Goal: Communication & Community: Participate in discussion

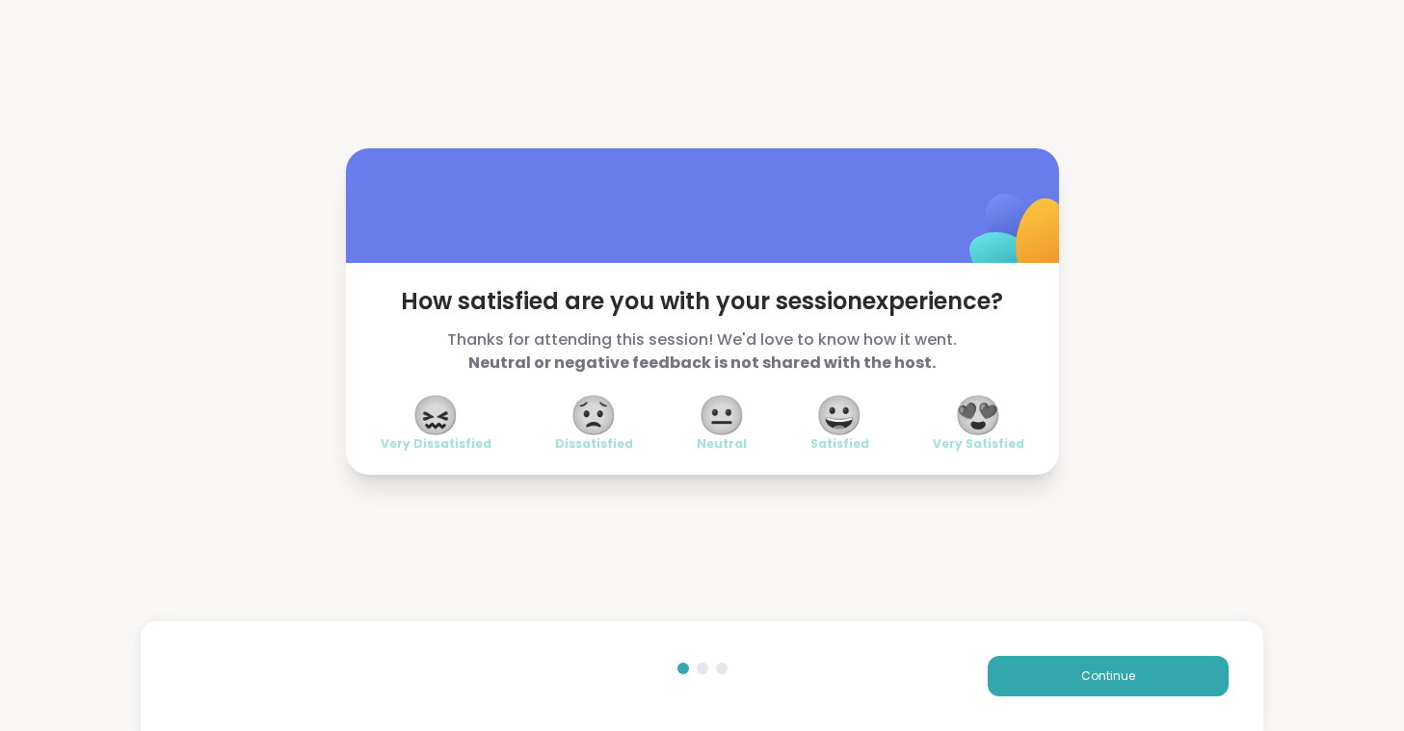
click at [974, 400] on span "😍" at bounding box center [978, 415] width 48 height 35
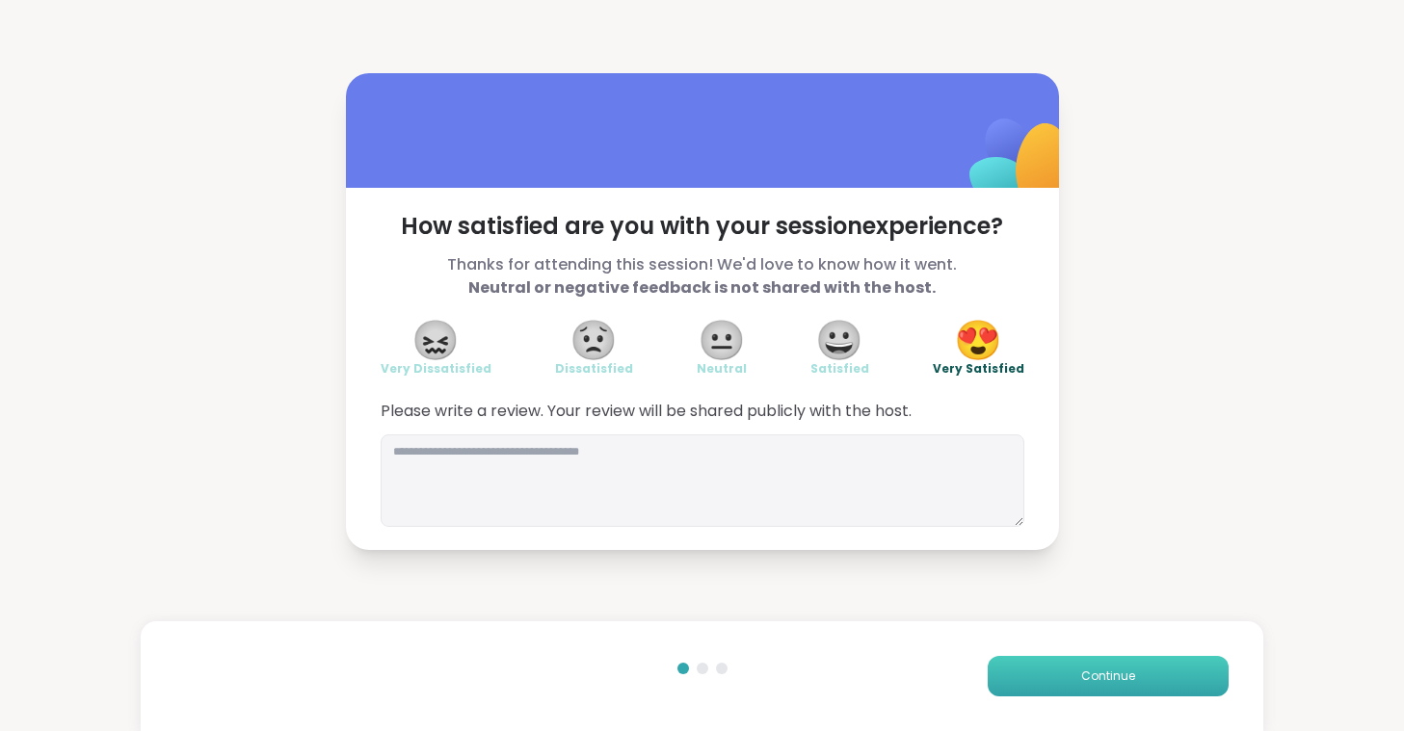
click at [1083, 664] on button "Continue" at bounding box center [1107, 676] width 241 height 40
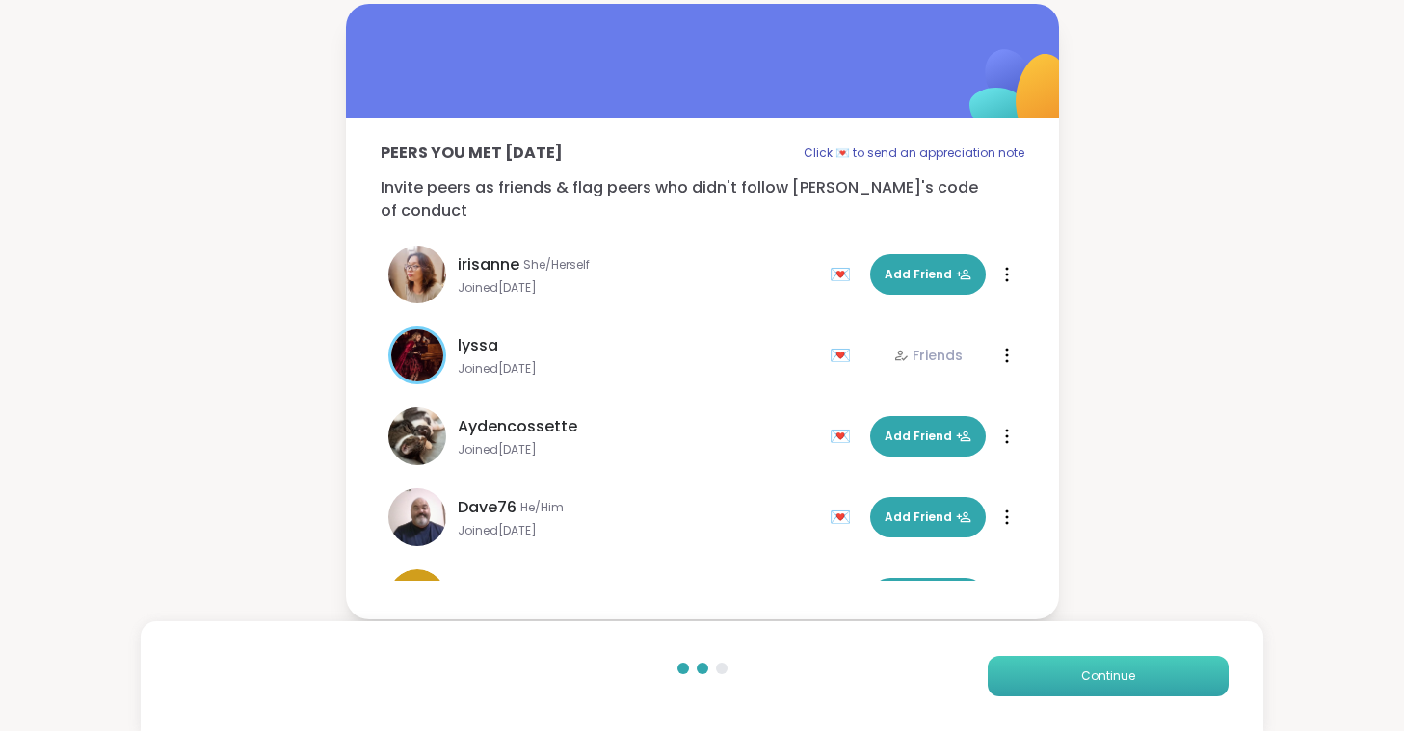
click at [1083, 664] on button "Continue" at bounding box center [1107, 676] width 241 height 40
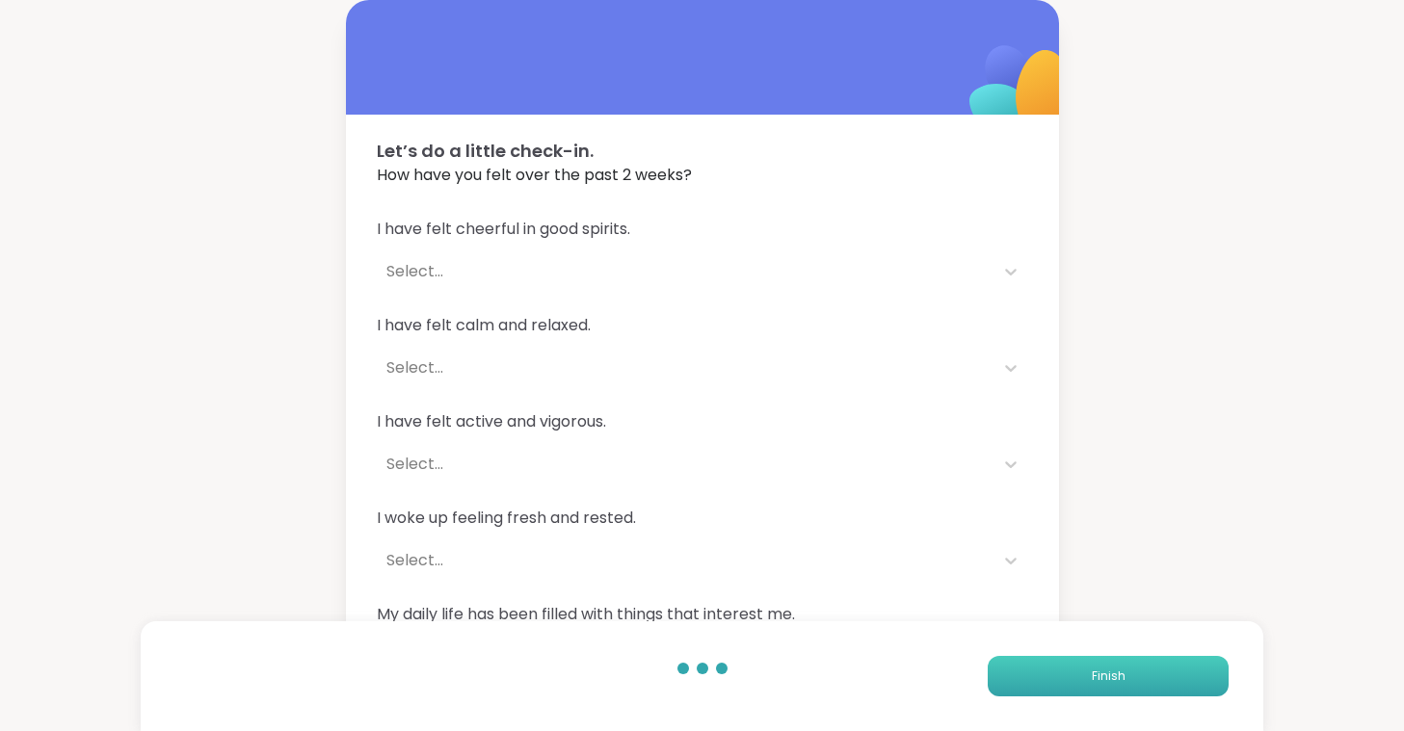
click at [1083, 664] on button "Finish" at bounding box center [1107, 676] width 241 height 40
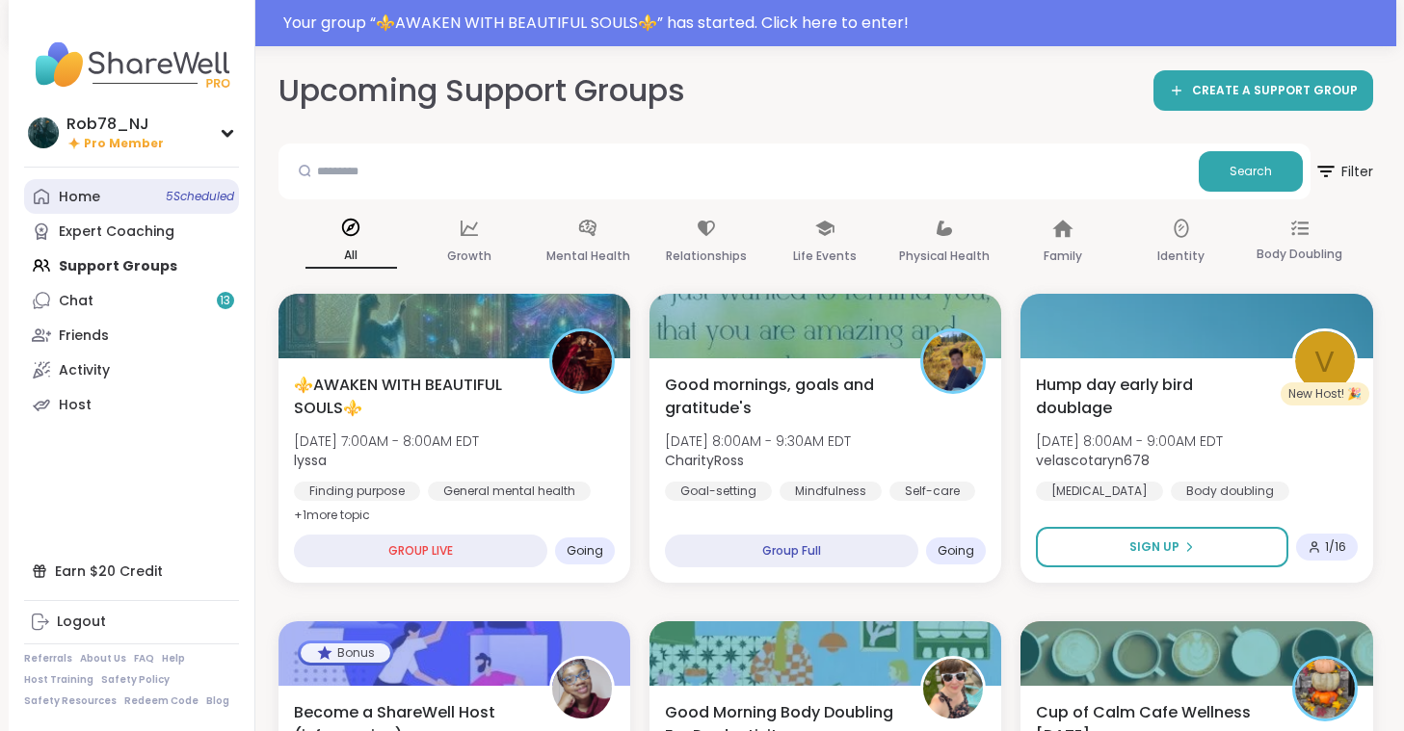
click at [100, 189] on link "Home 5 Scheduled" at bounding box center [131, 196] width 215 height 35
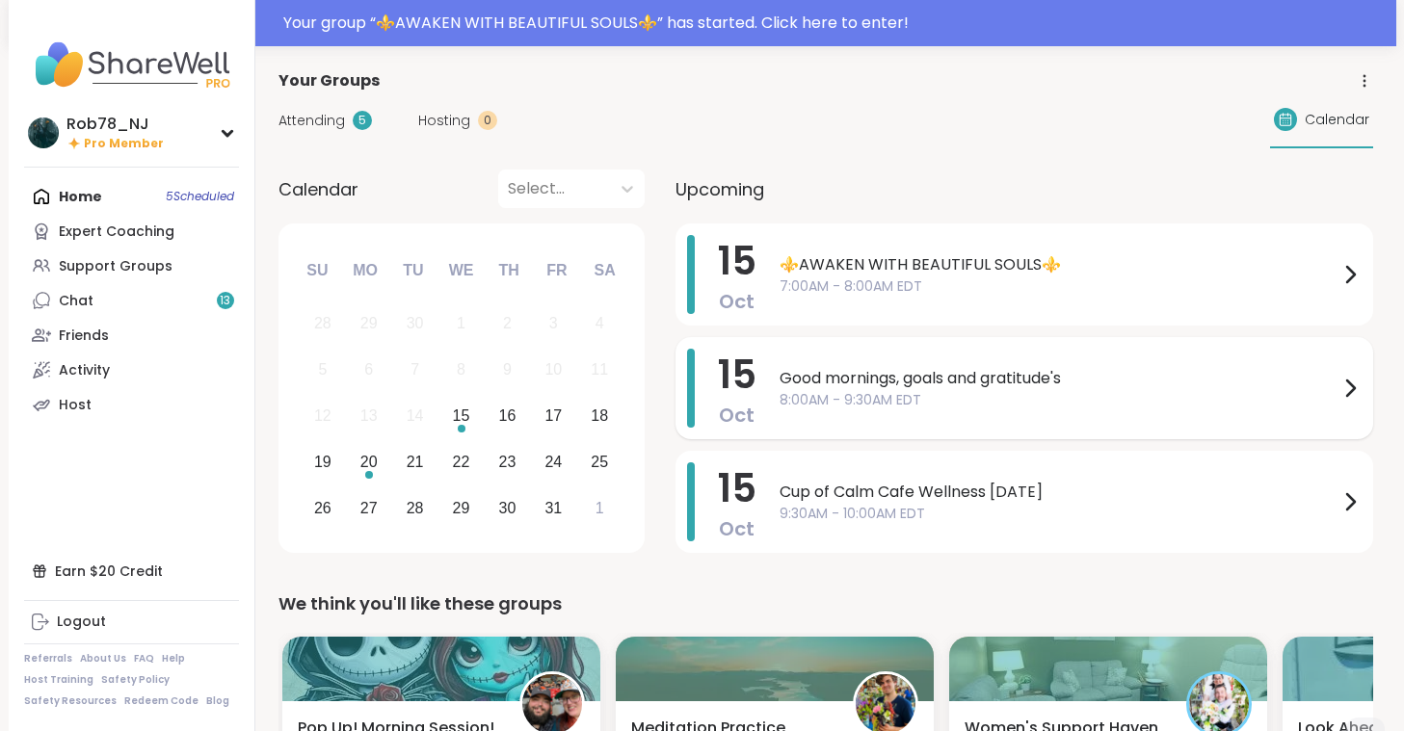
click at [910, 391] on span "8:00AM - 9:30AM EDT" at bounding box center [1058, 400] width 559 height 20
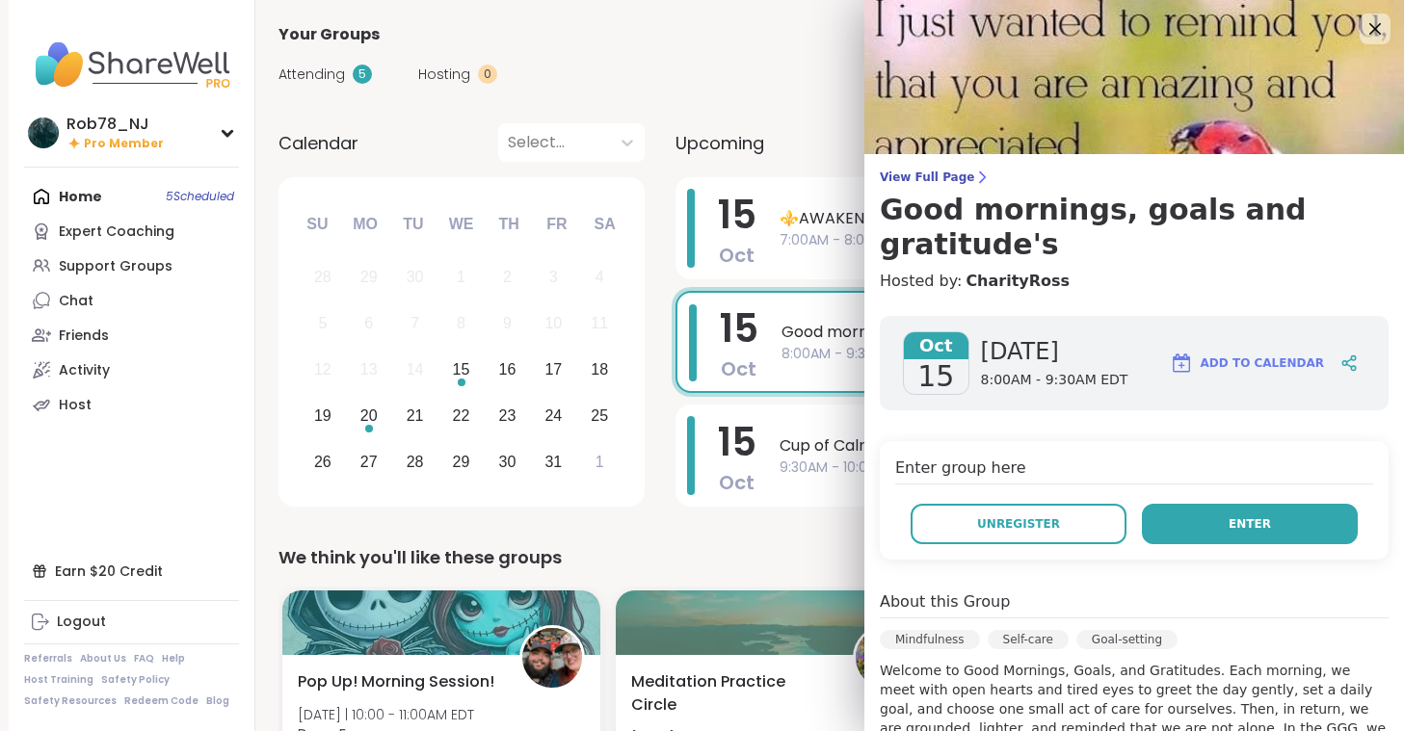
click at [1193, 504] on button "Enter" at bounding box center [1250, 524] width 216 height 40
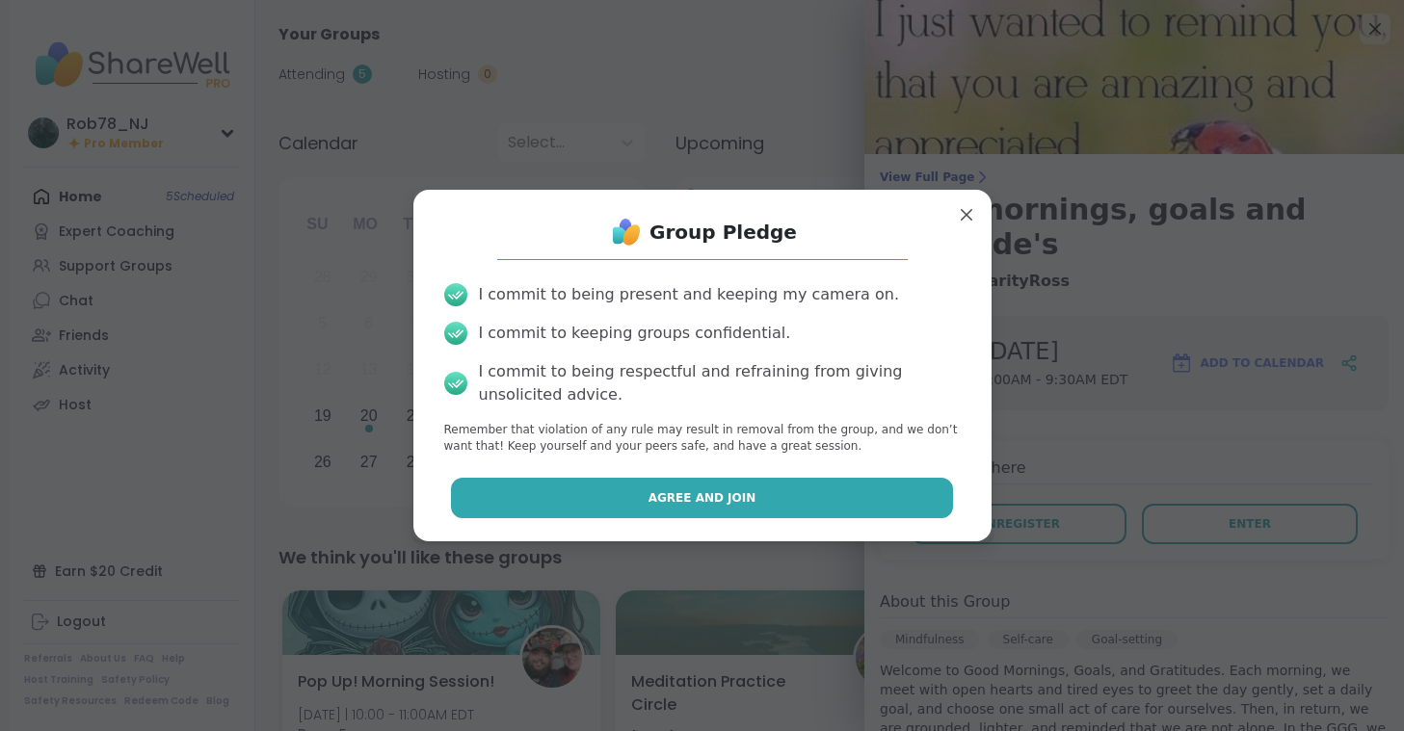
click at [776, 506] on button "Agree and Join" at bounding box center [702, 498] width 502 height 40
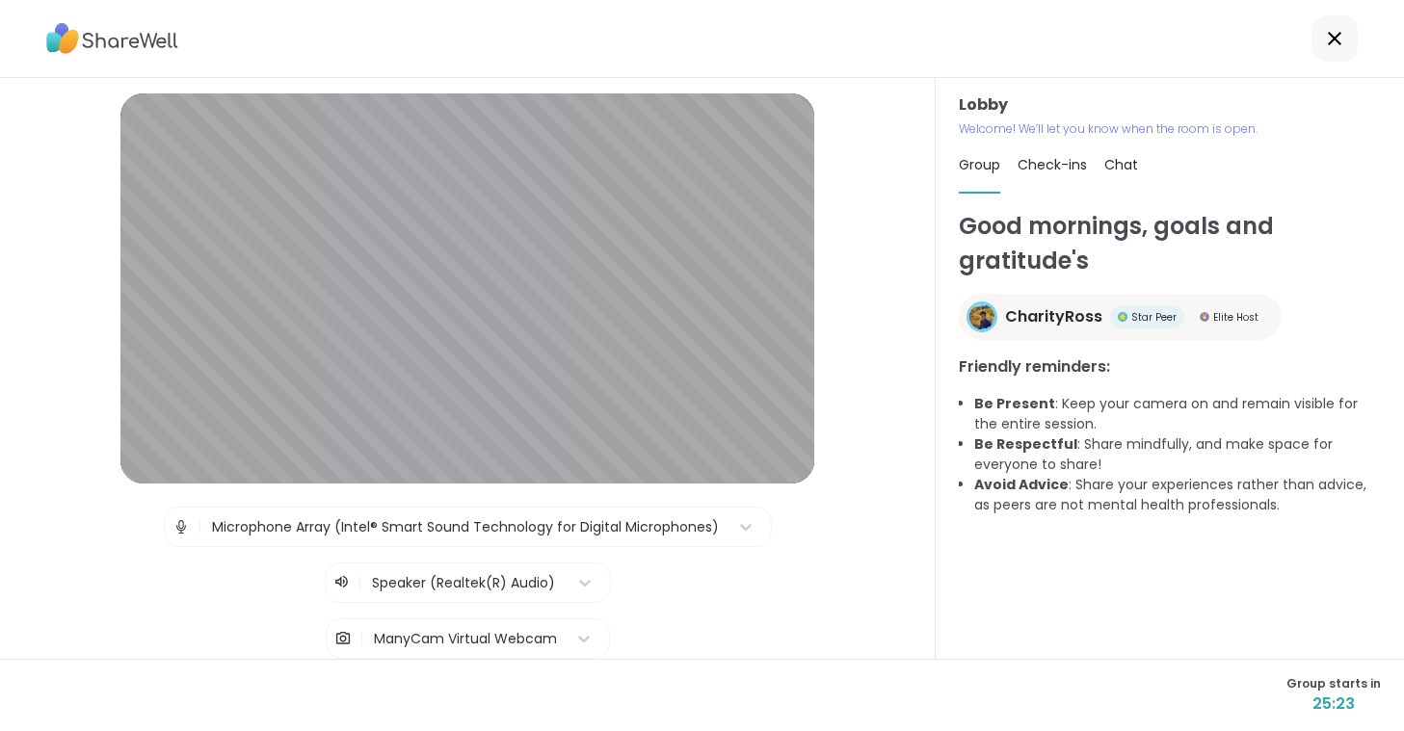
click at [1336, 44] on icon at bounding box center [1334, 38] width 23 height 23
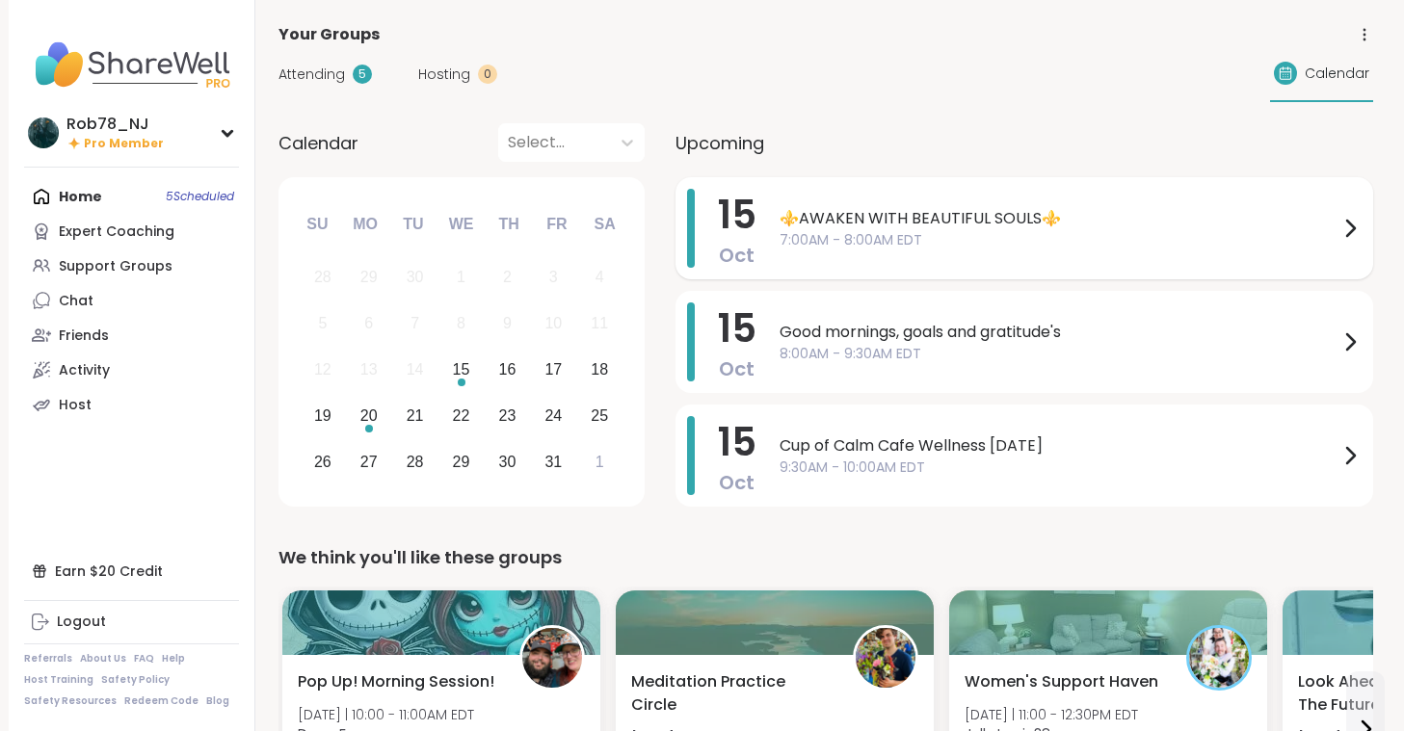
click at [852, 240] on span "7:00AM - 8:00AM EDT" at bounding box center [1058, 240] width 559 height 20
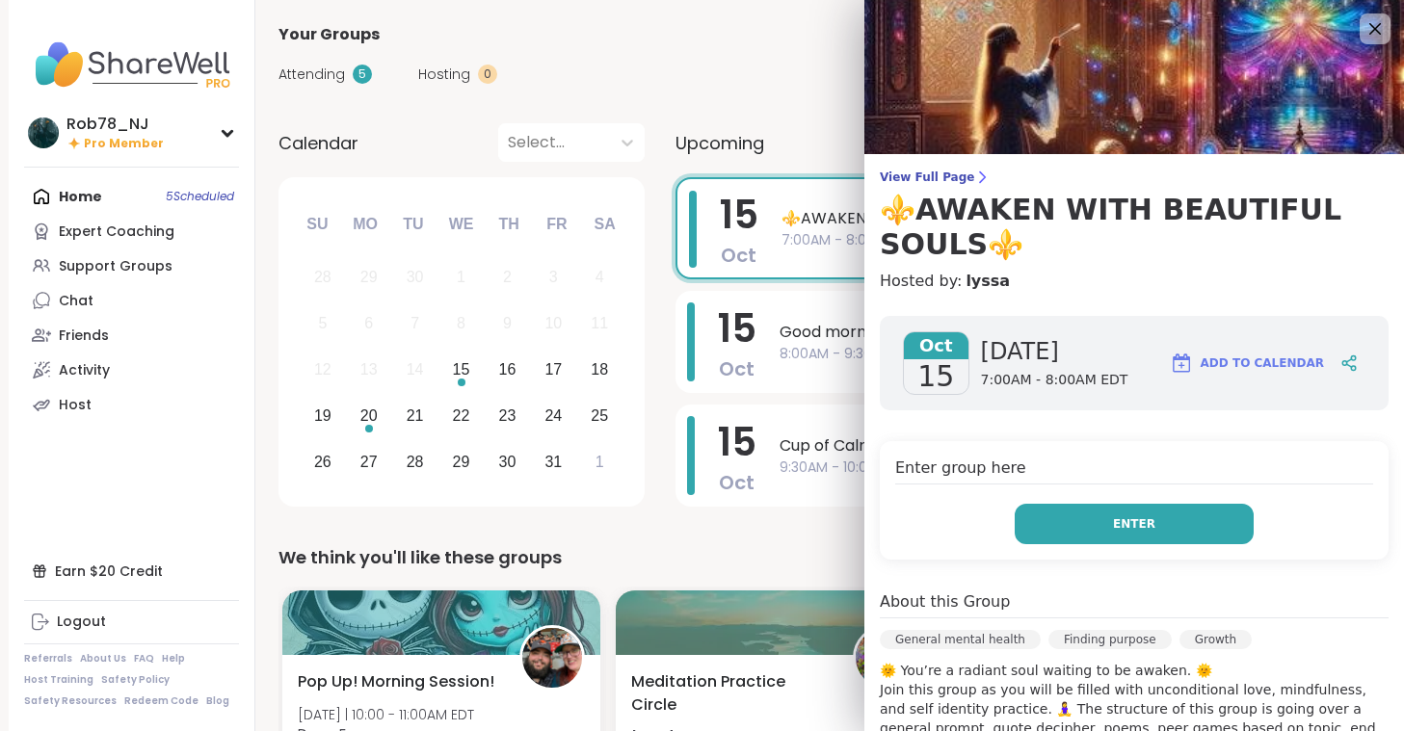
click at [1127, 539] on button "Enter" at bounding box center [1133, 524] width 239 height 40
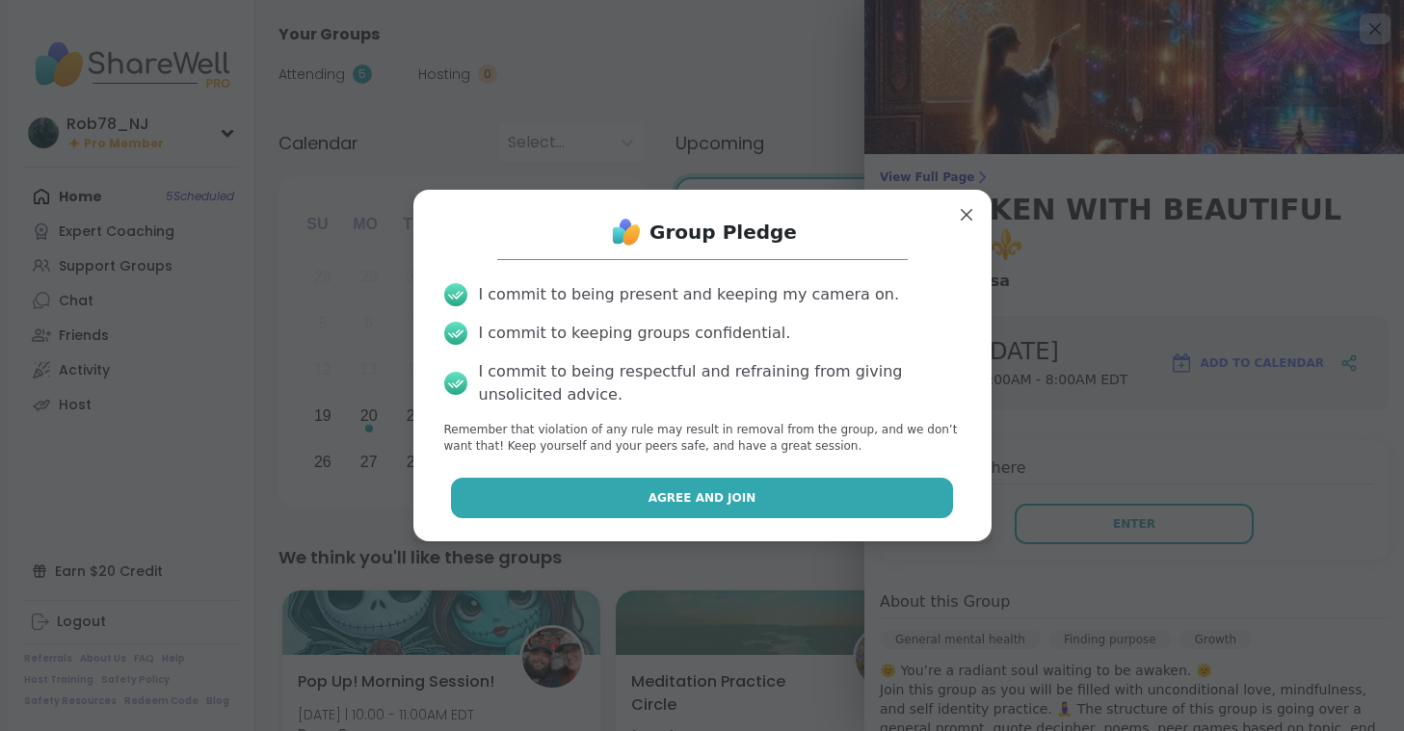
click at [792, 512] on button "Agree and Join" at bounding box center [702, 498] width 502 height 40
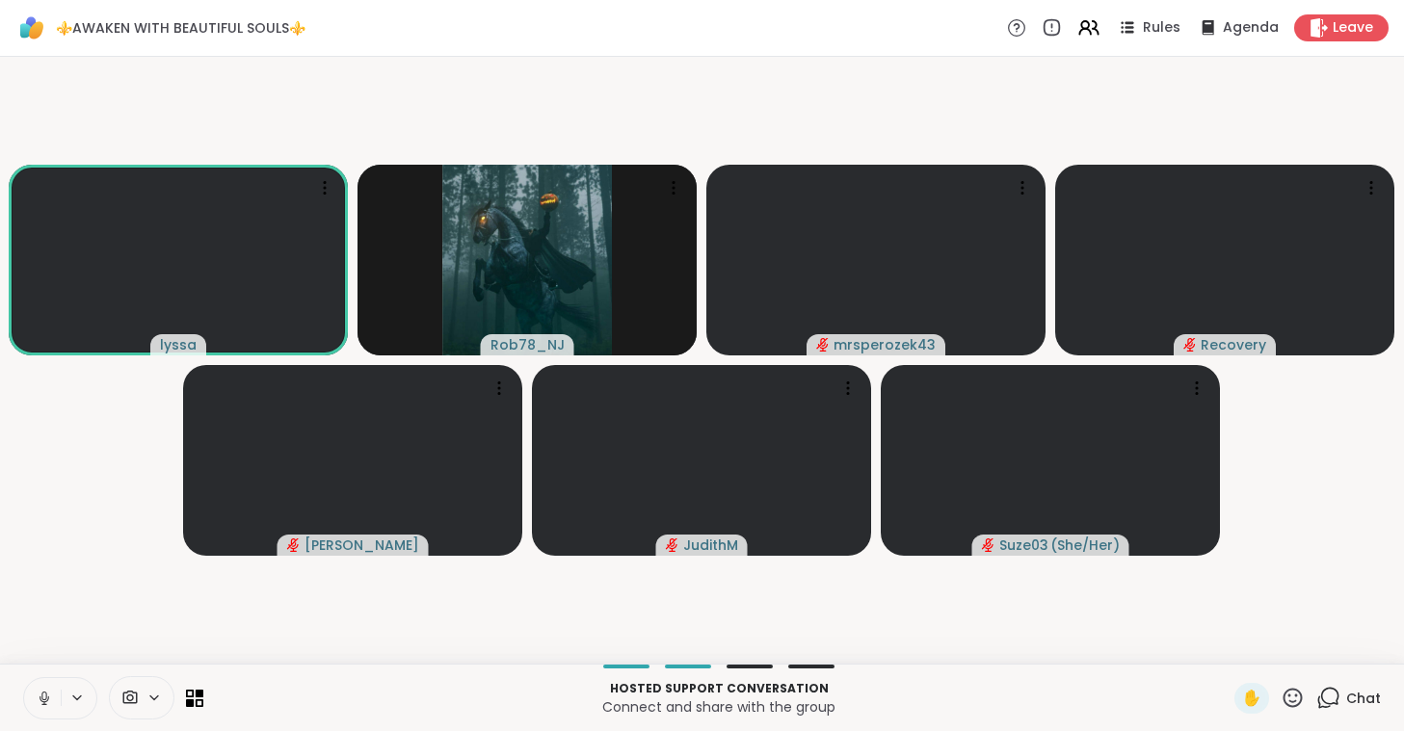
click at [47, 693] on icon at bounding box center [44, 698] width 17 height 17
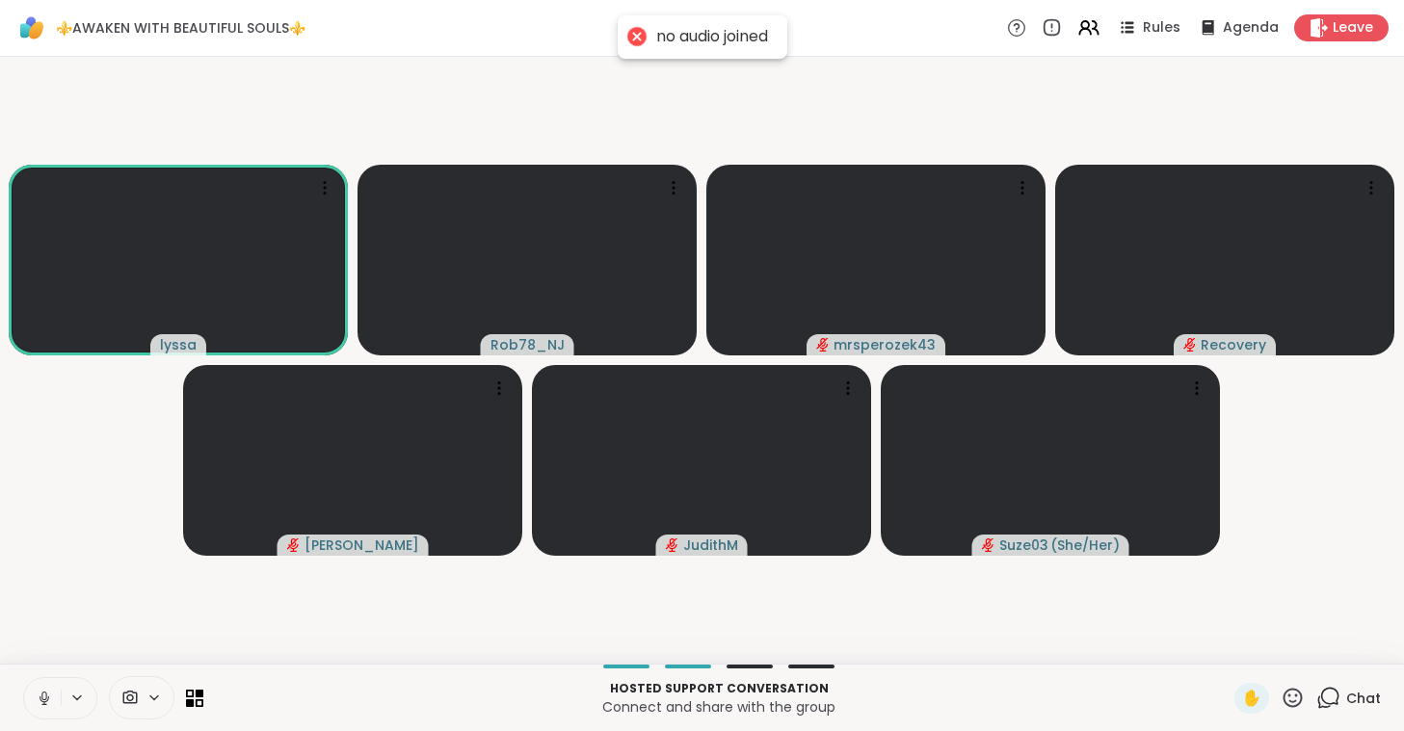
click at [47, 693] on icon at bounding box center [44, 698] width 17 height 17
click at [147, 698] on icon at bounding box center [153, 698] width 15 height 16
click at [156, 629] on div "ManyCam Virtual Webcam" at bounding box center [175, 629] width 205 height 23
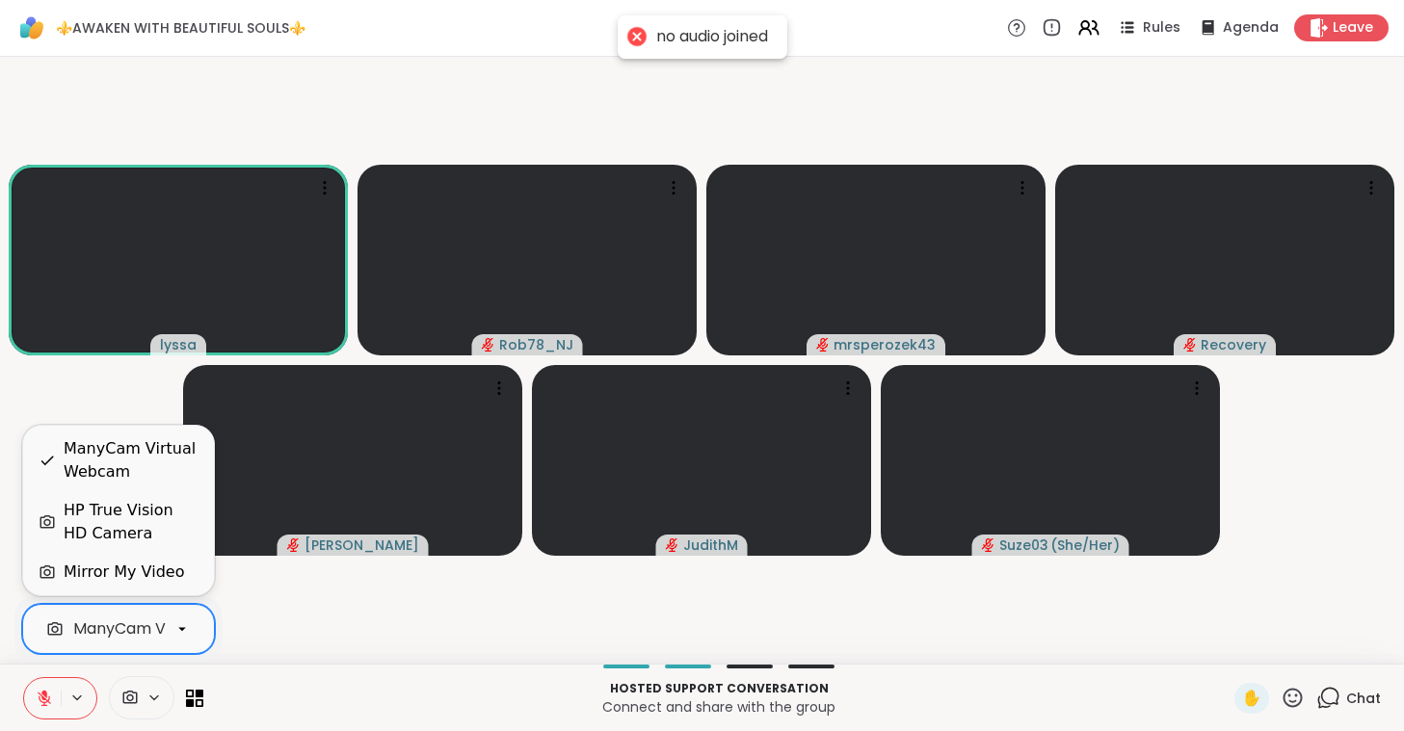
scroll to position [0, 86]
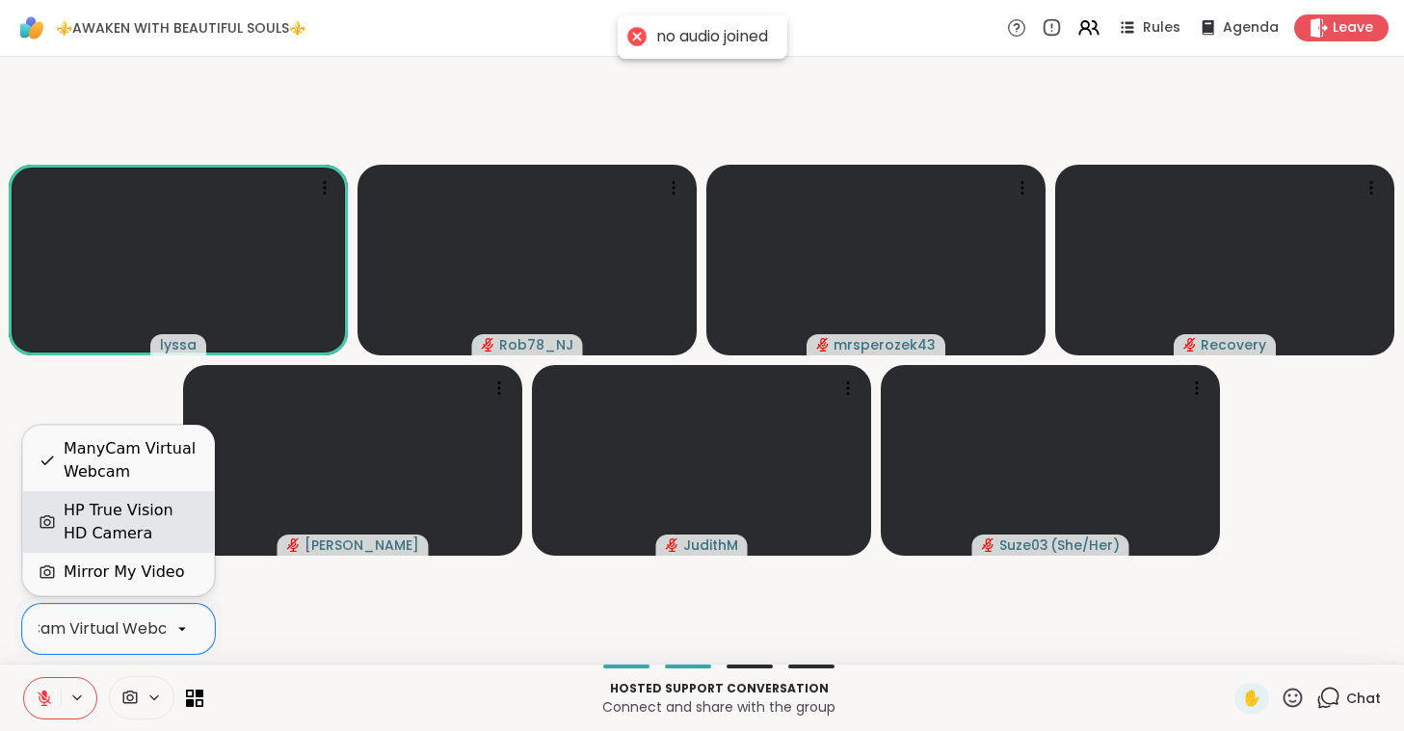
click at [159, 521] on div "HP True Vision HD Camera" at bounding box center [131, 522] width 135 height 46
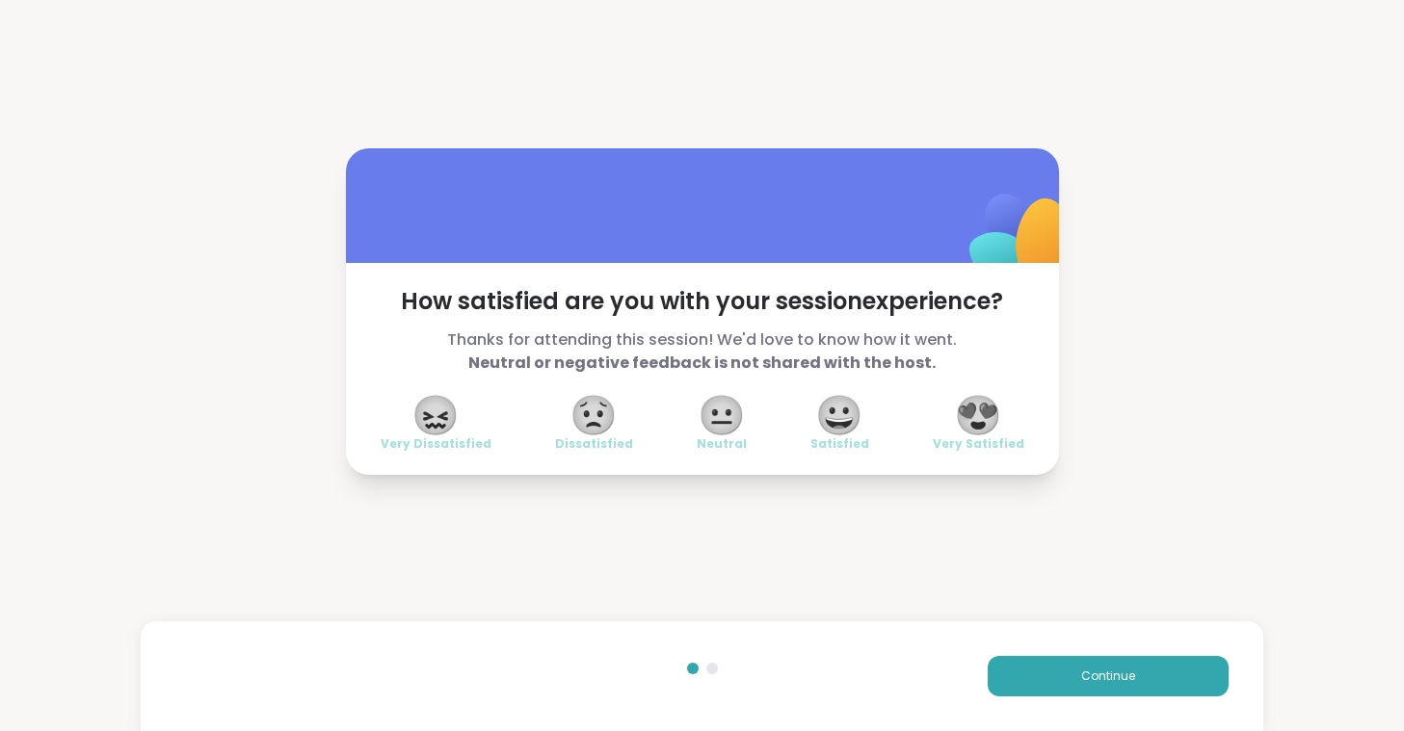
click at [989, 433] on span "😍" at bounding box center [978, 415] width 48 height 35
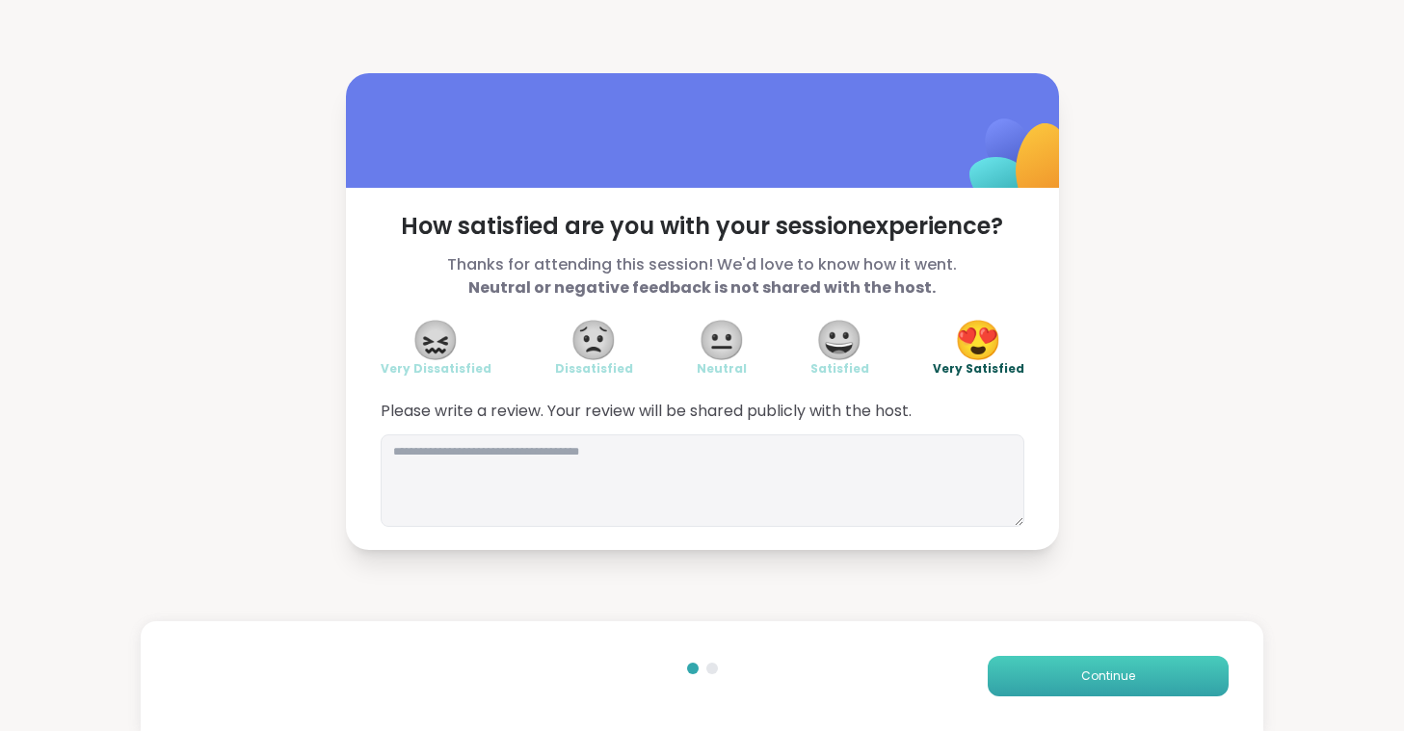
click at [1116, 672] on span "Continue" at bounding box center [1108, 676] width 54 height 17
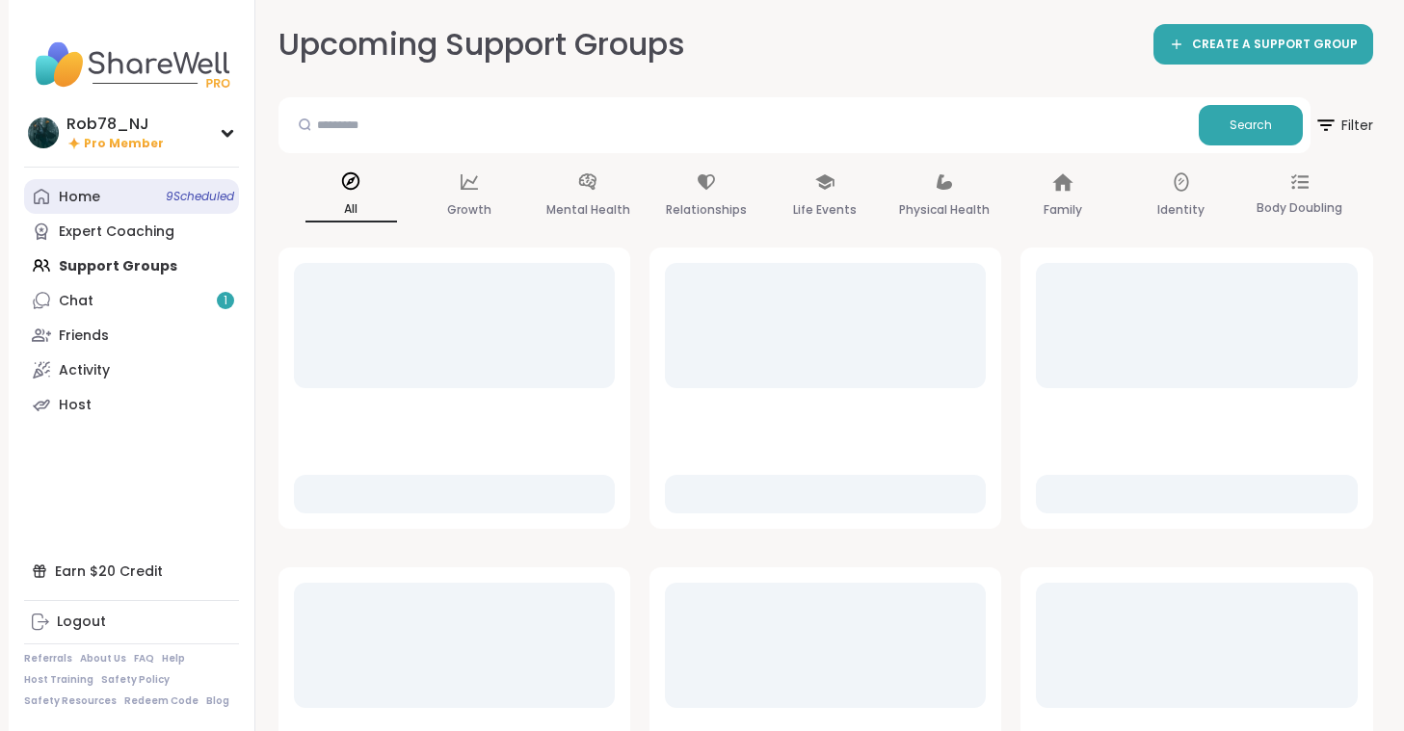
click at [92, 191] on div "Home 9 Scheduled" at bounding box center [79, 197] width 41 height 19
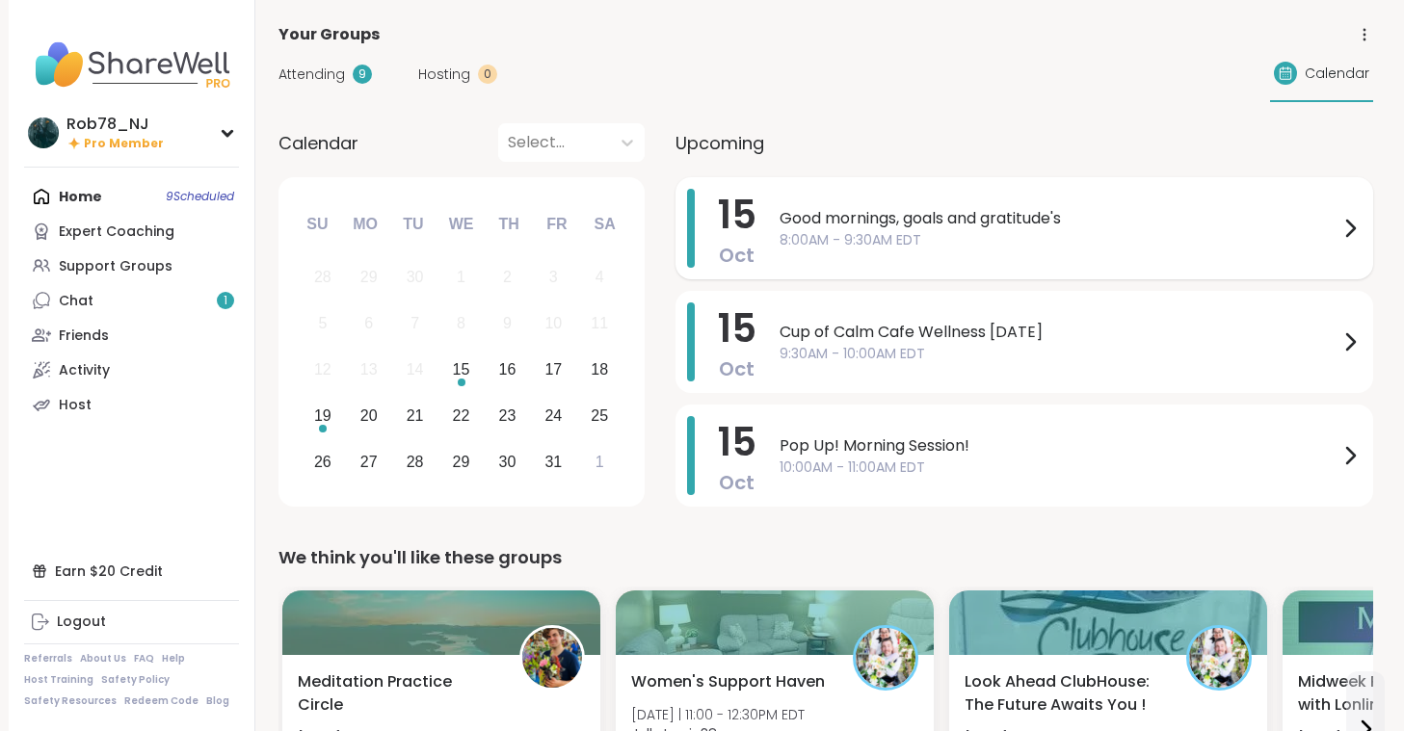
click at [865, 252] on div "Good mornings, goals and gratitude's 8:00AM - 9:30AM EDT" at bounding box center [1070, 228] width 582 height 79
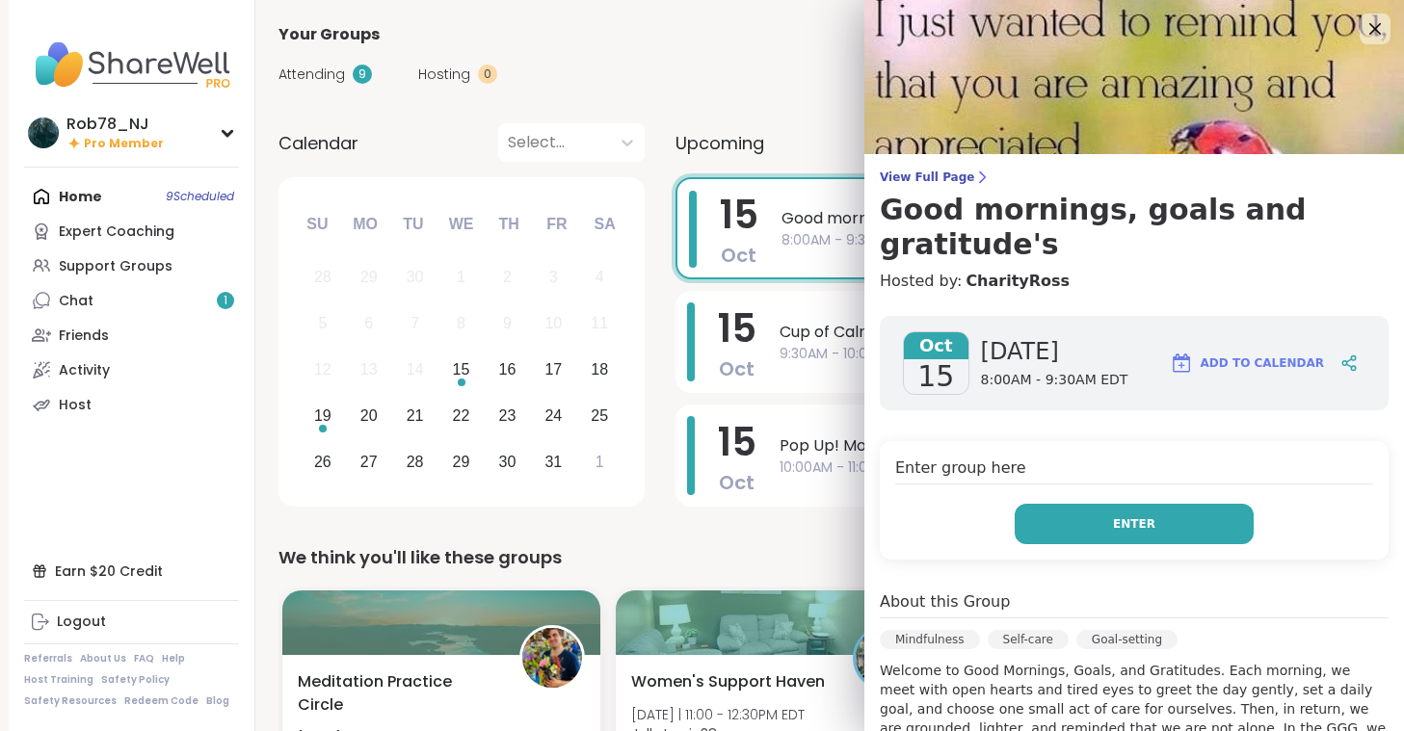
click at [1070, 504] on button "Enter" at bounding box center [1133, 524] width 239 height 40
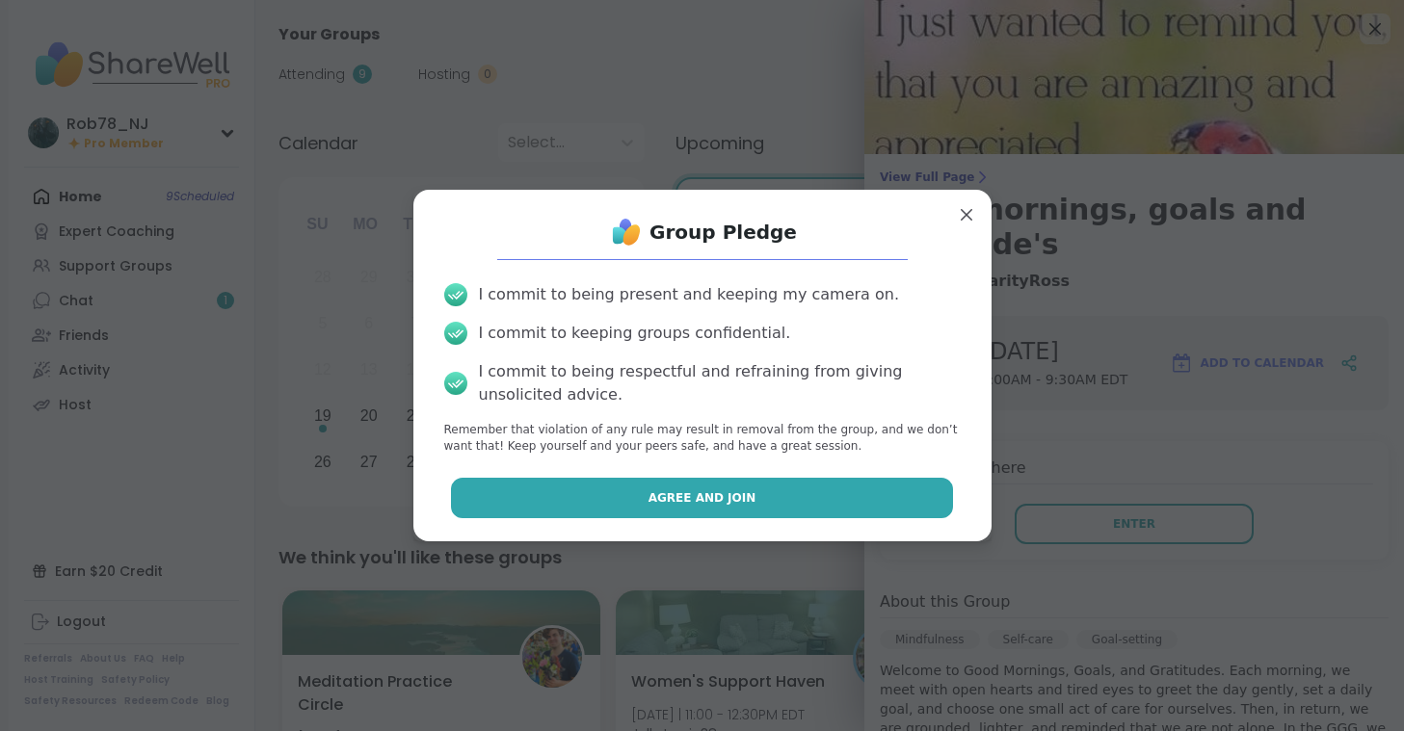
click at [795, 496] on button "Agree and Join" at bounding box center [702, 498] width 502 height 40
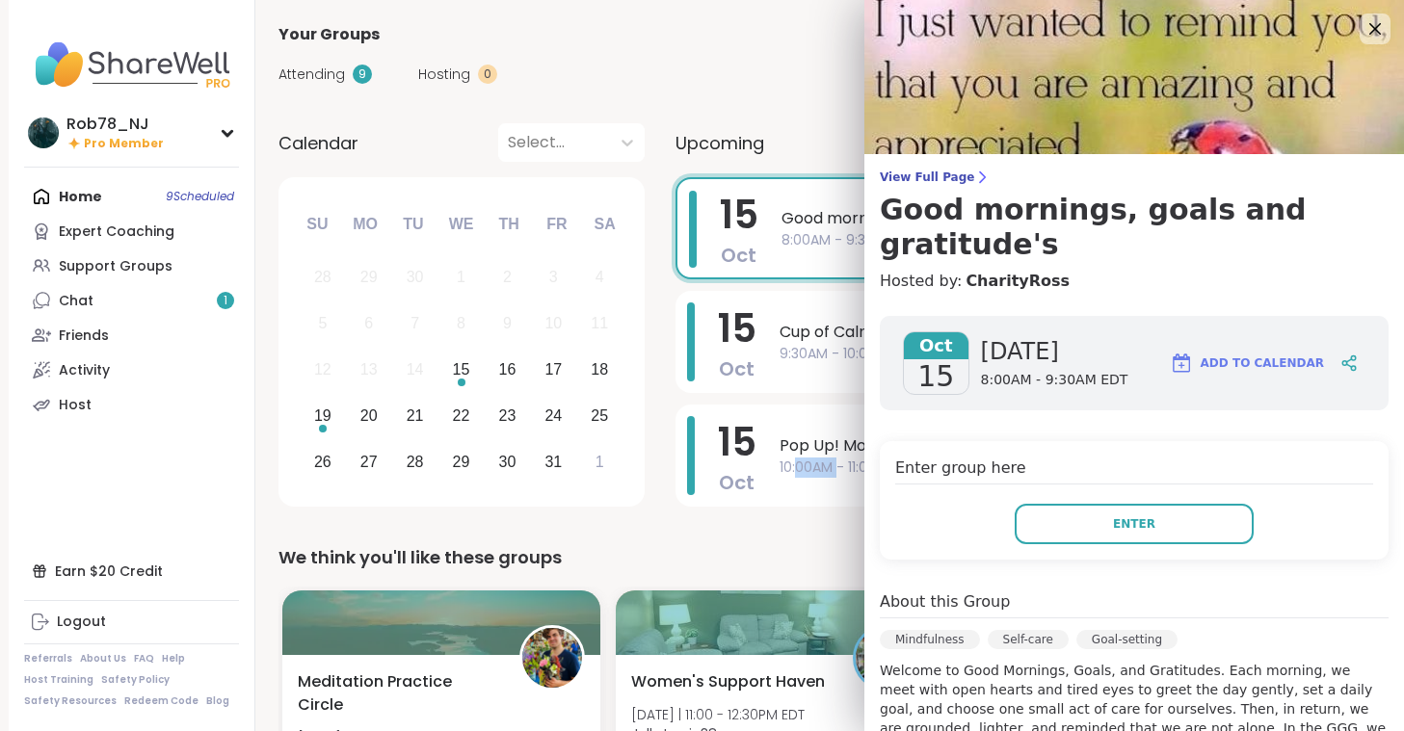
click at [795, 496] on div "[DATE] Pop Up! Morning Session! 10:00AM - 11:00AM EDT" at bounding box center [1023, 456] width 697 height 102
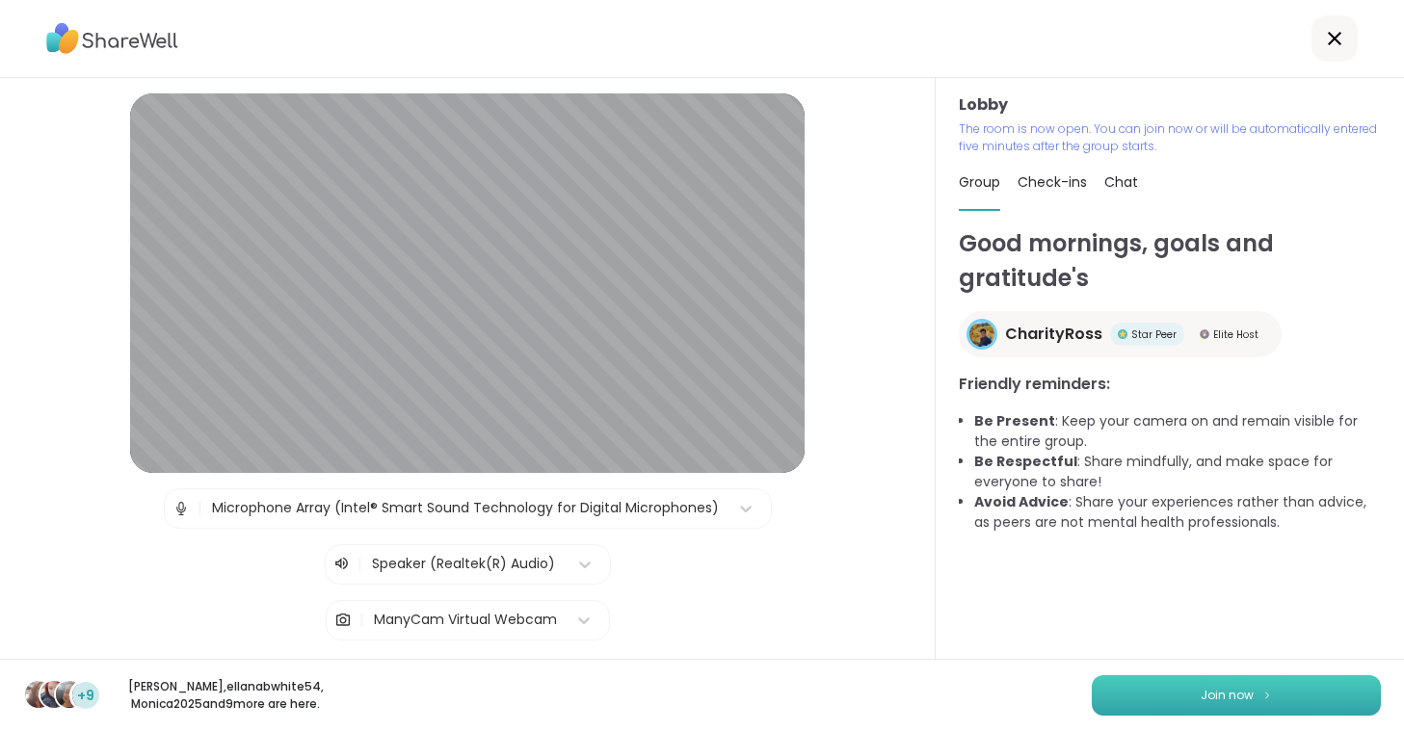
click at [1181, 697] on button "Join now" at bounding box center [1235, 695] width 289 height 40
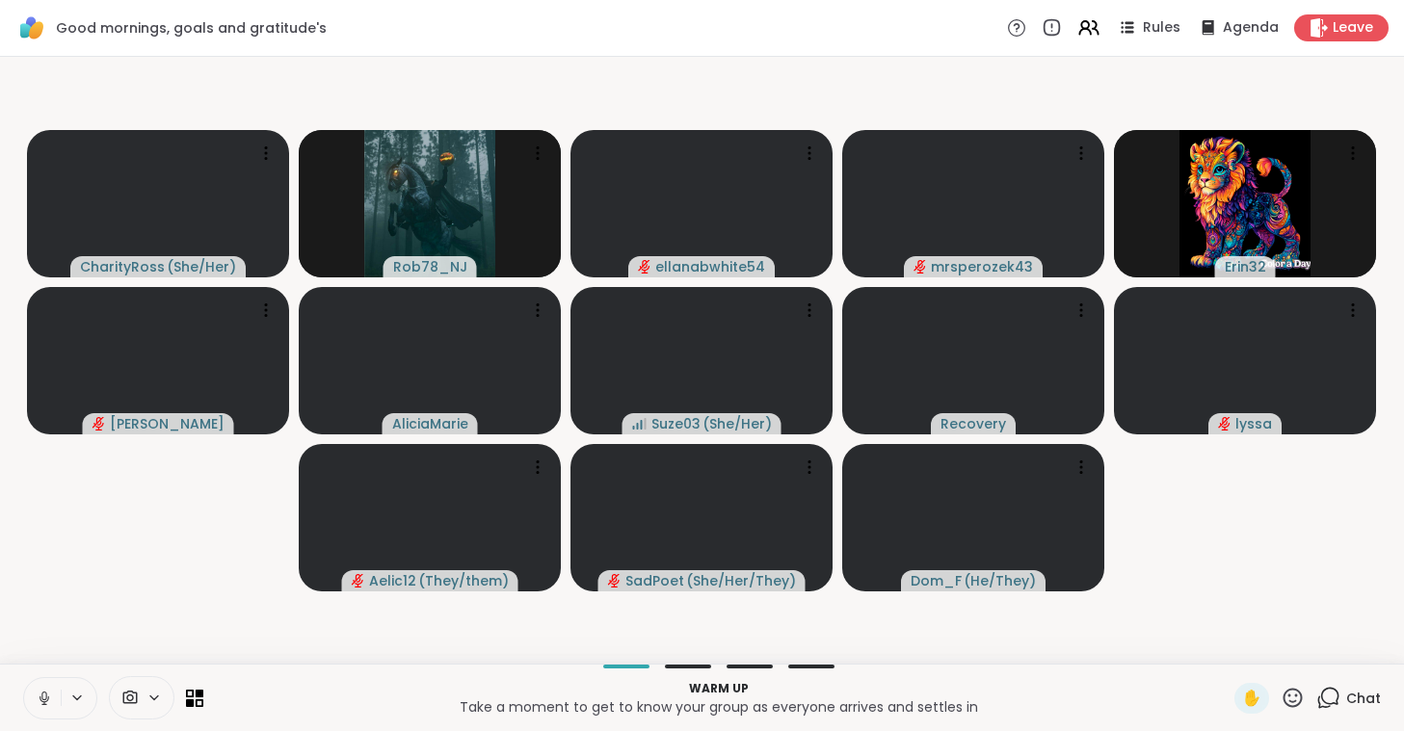
click at [45, 706] on icon at bounding box center [44, 698] width 17 height 17
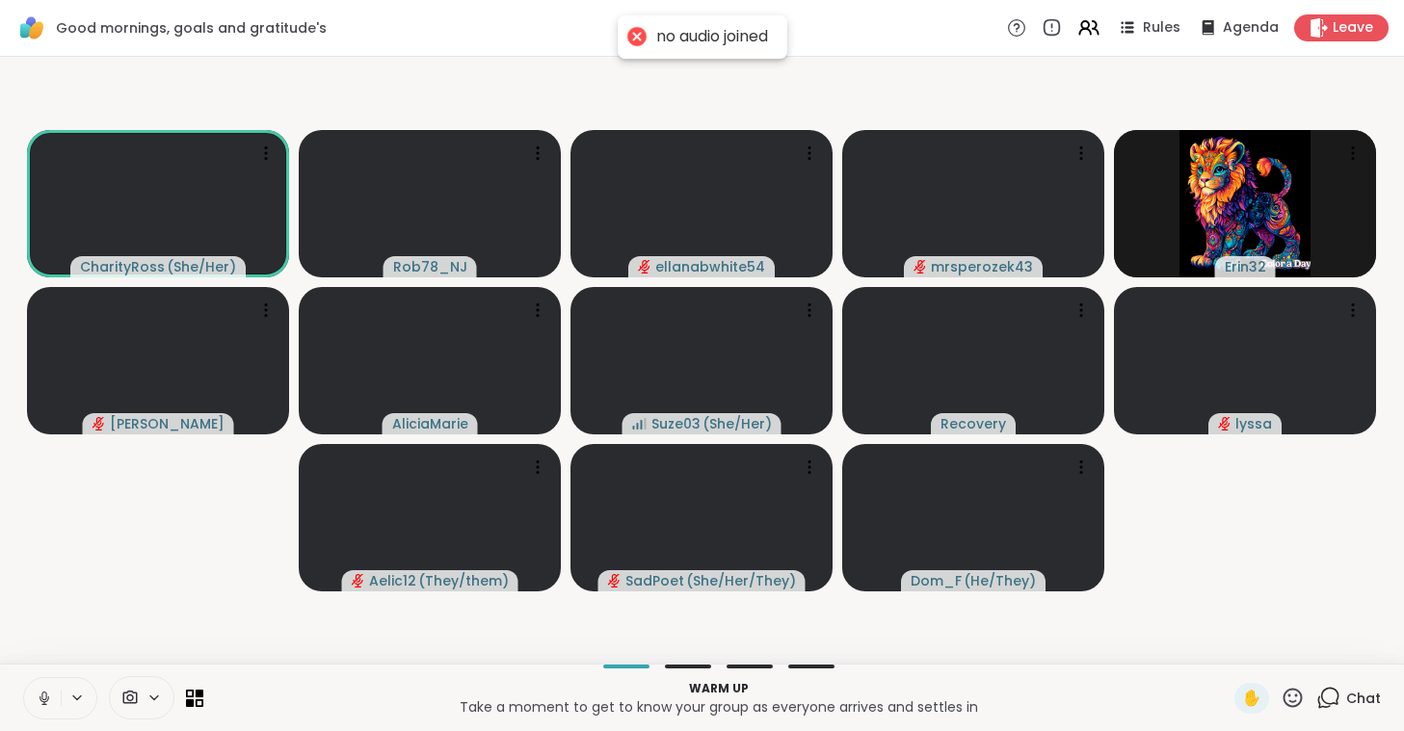
click at [40, 692] on icon at bounding box center [44, 698] width 17 height 17
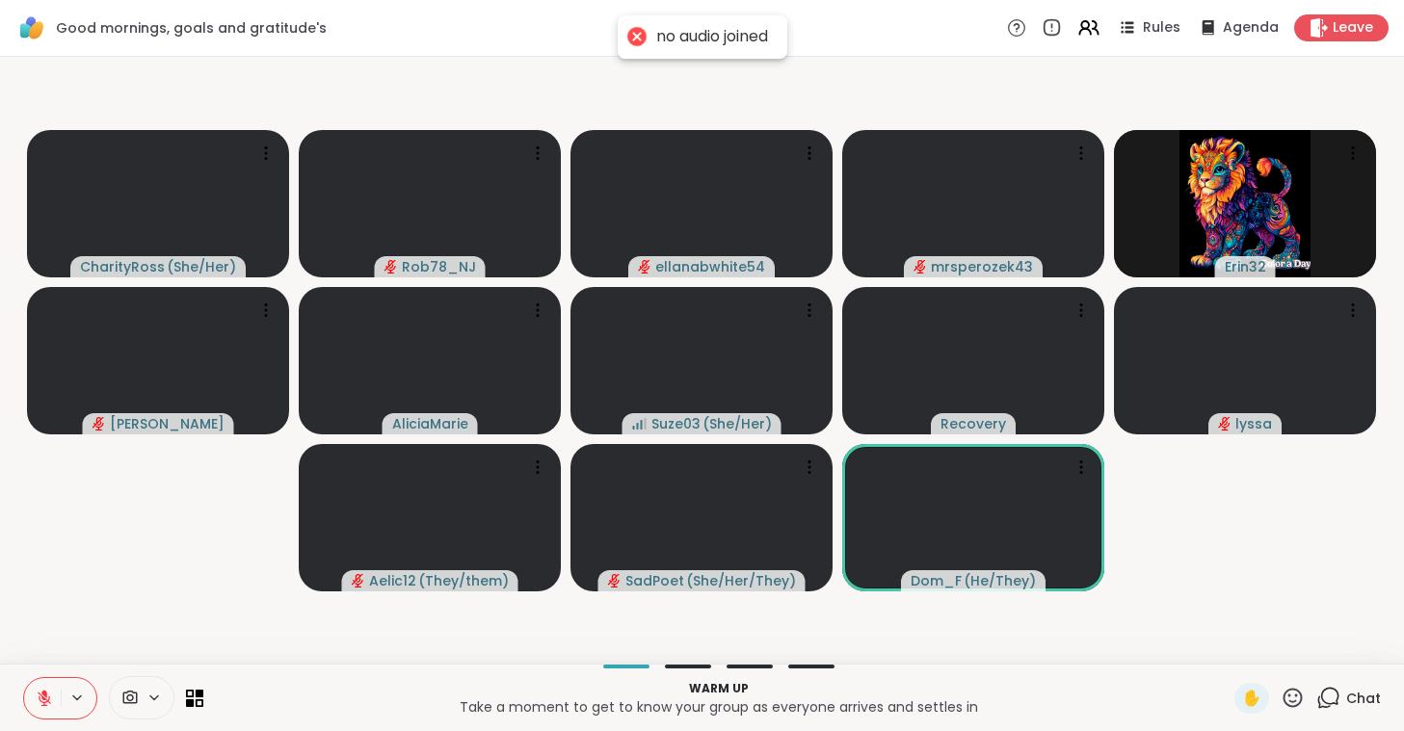
click at [147, 696] on icon at bounding box center [153, 698] width 15 height 16
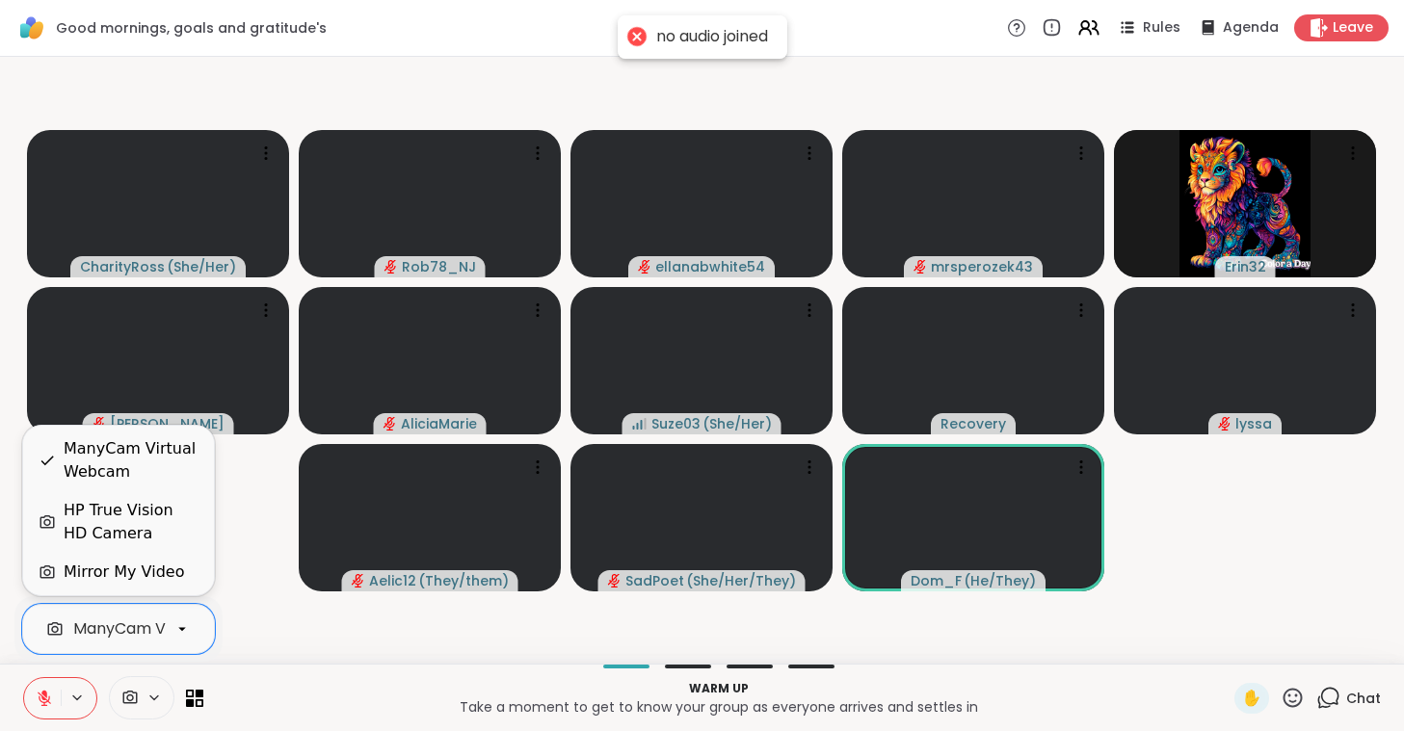
scroll to position [0, 86]
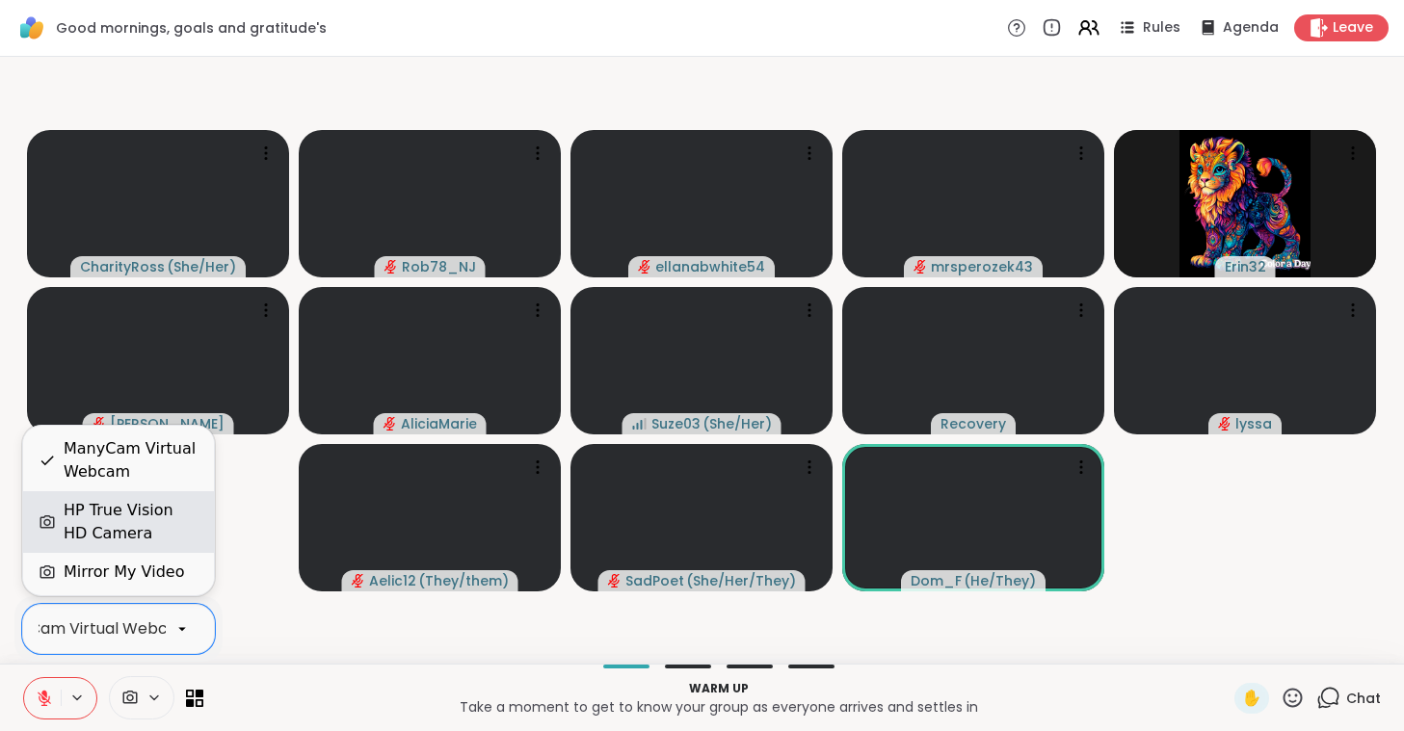
click at [149, 504] on div "HP True Vision HD Camera" at bounding box center [131, 522] width 135 height 46
